Goal: Information Seeking & Learning: Learn about a topic

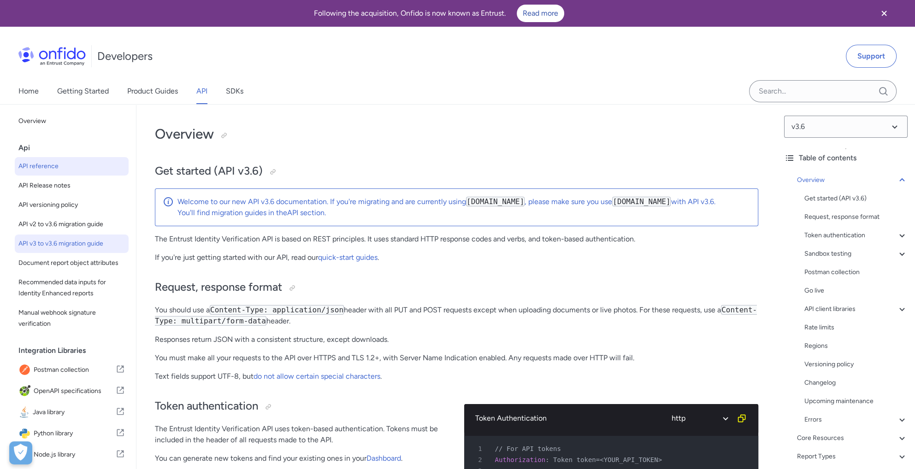
scroll to position [46, 0]
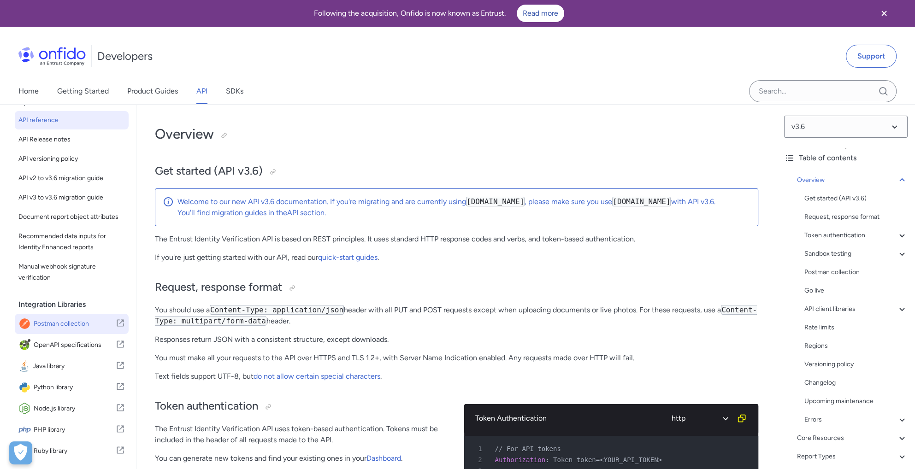
click at [70, 330] on span "Postman collection" at bounding box center [75, 323] width 82 height 13
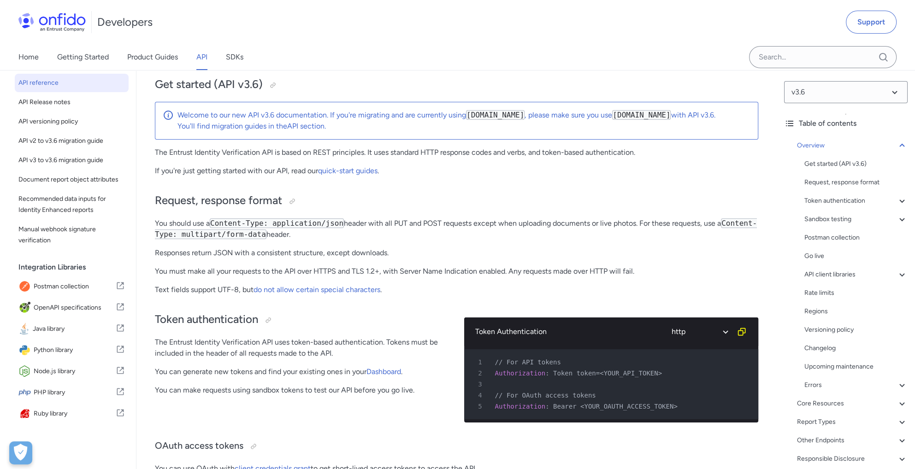
scroll to position [92, 0]
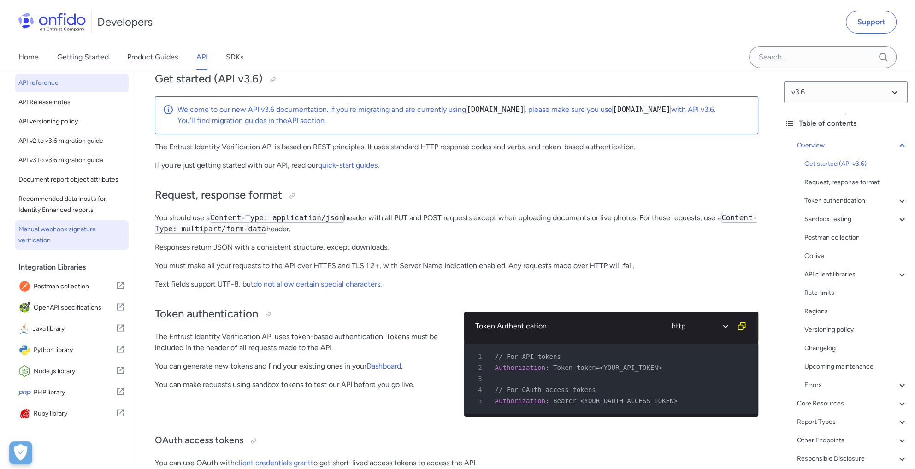
click at [34, 227] on span "Manual webhook signature verification" at bounding box center [71, 235] width 106 height 22
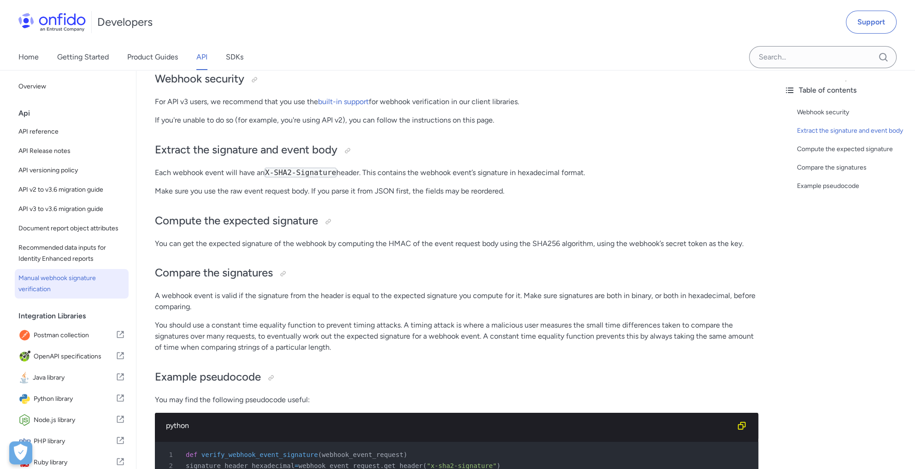
scroll to position [276, 0]
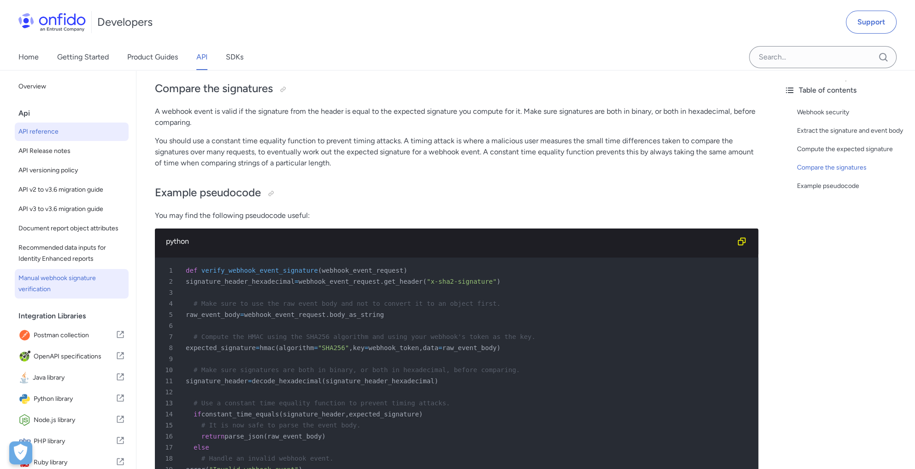
click at [44, 126] on link "API reference" at bounding box center [72, 132] width 114 height 18
select select "http"
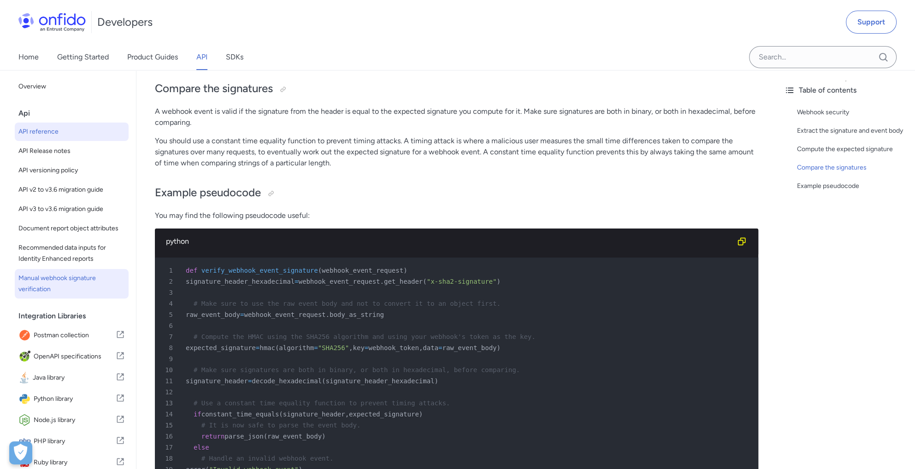
select select "http"
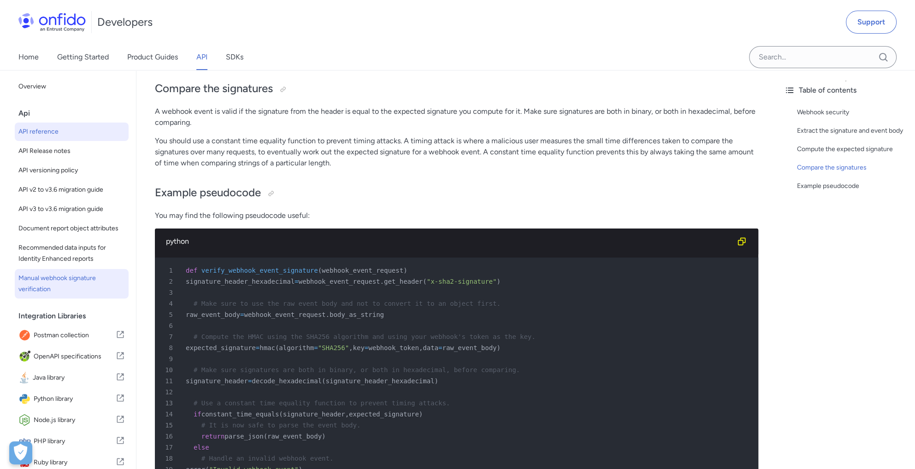
select select "http"
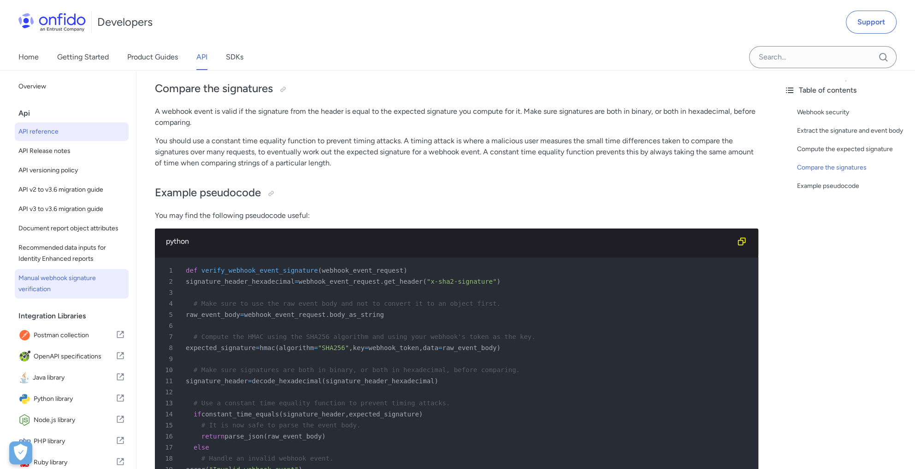
select select "http"
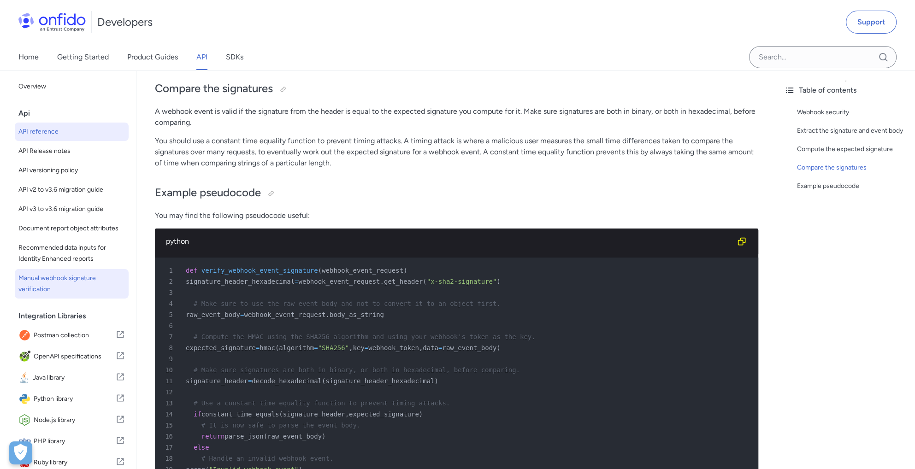
select select "http"
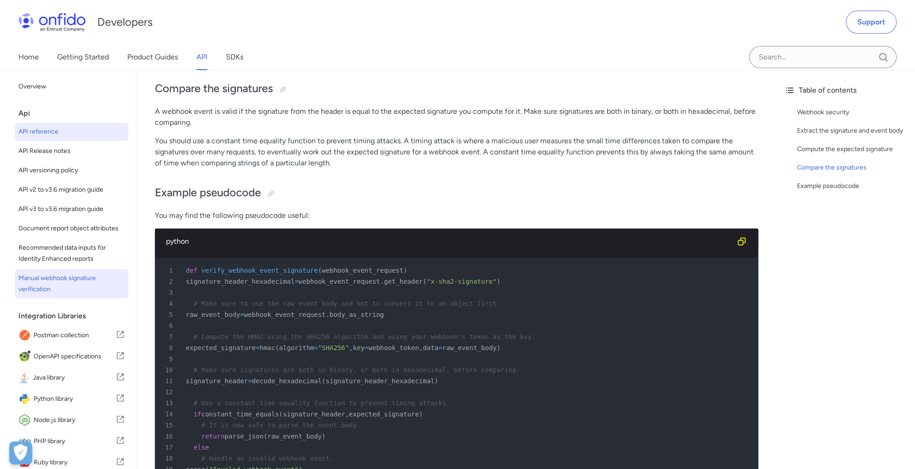
select select "http"
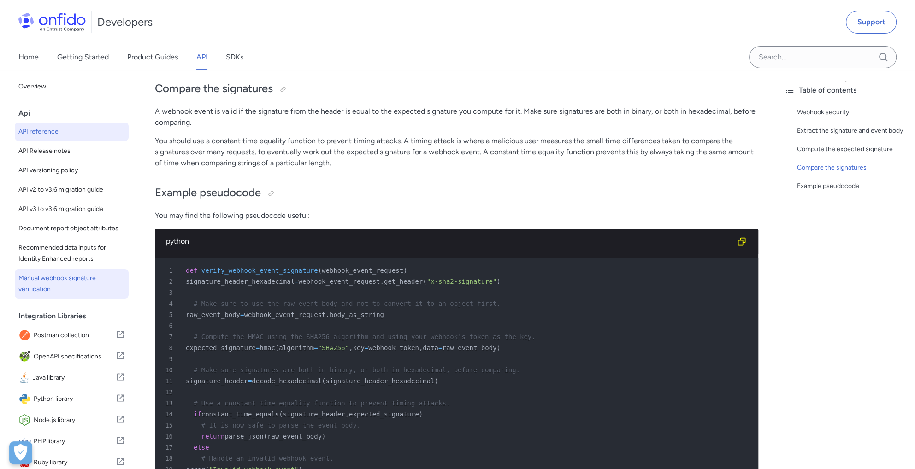
select select "http"
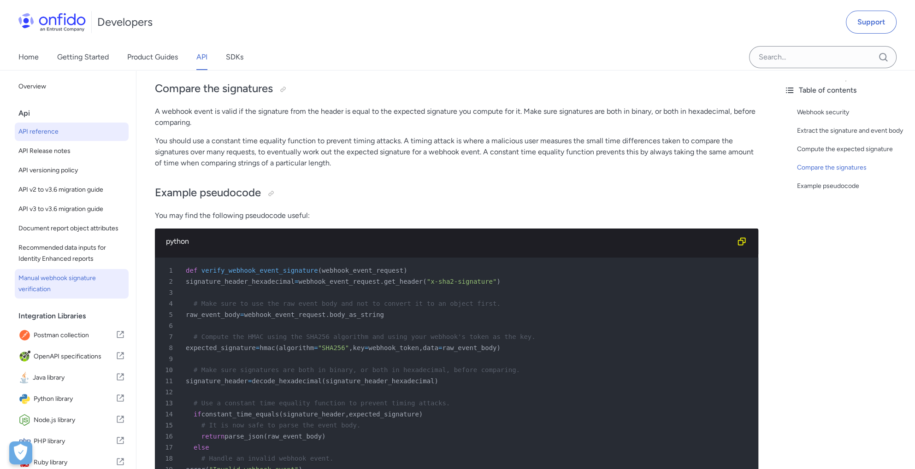
select select "http"
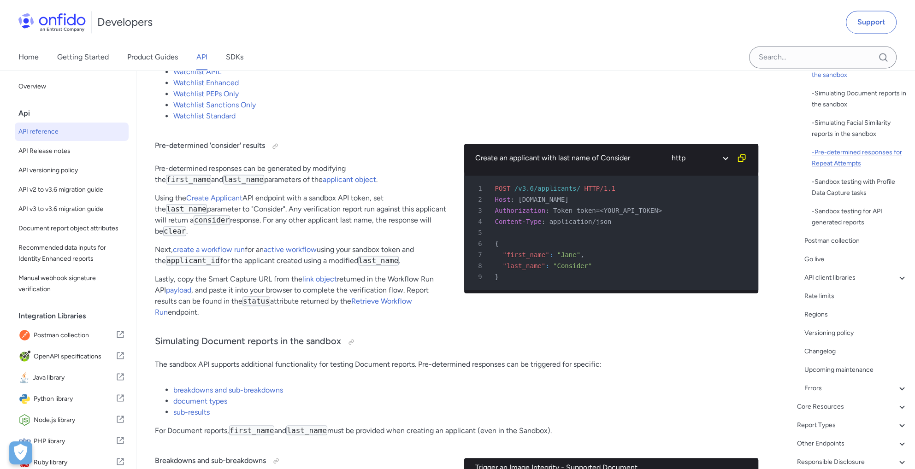
scroll to position [230, 0]
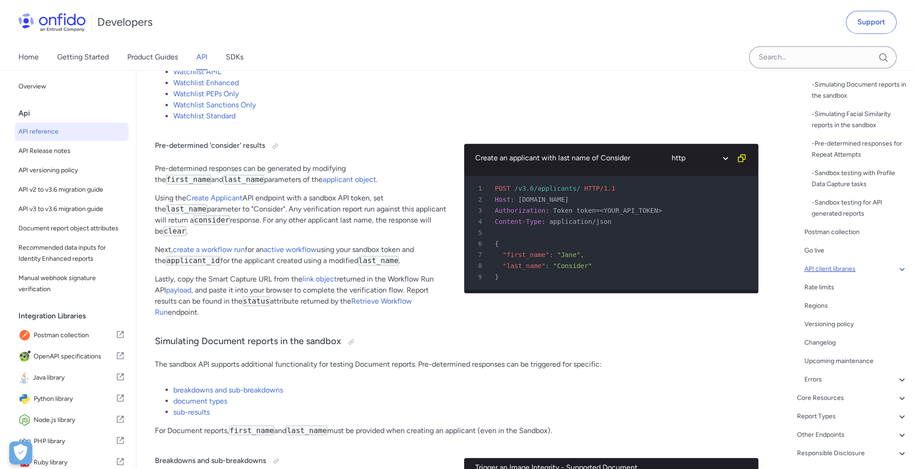
click at [896, 269] on icon at bounding box center [901, 269] width 11 height 11
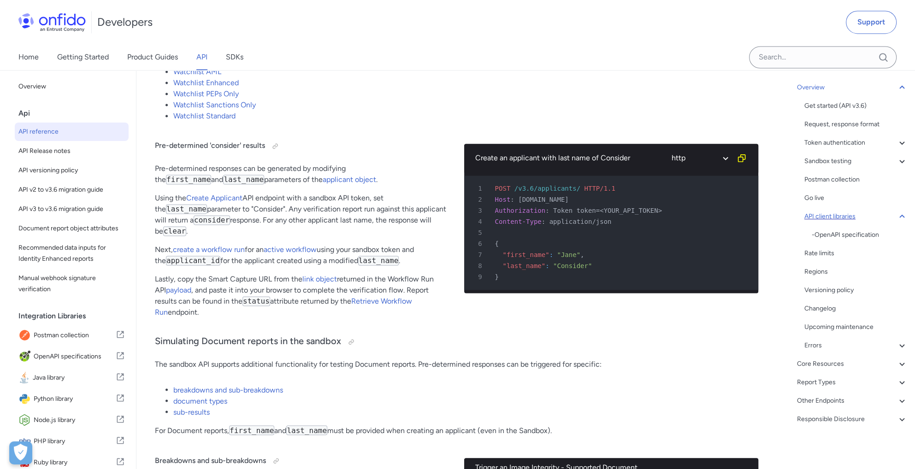
scroll to position [58, 0]
